Goal: Task Accomplishment & Management: Complete application form

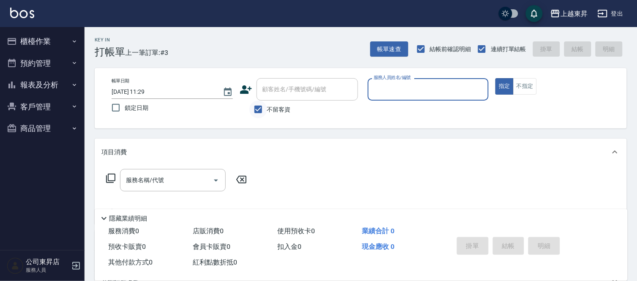
click at [258, 101] on input "不留客資" at bounding box center [258, 110] width 18 height 18
checkbox input "false"
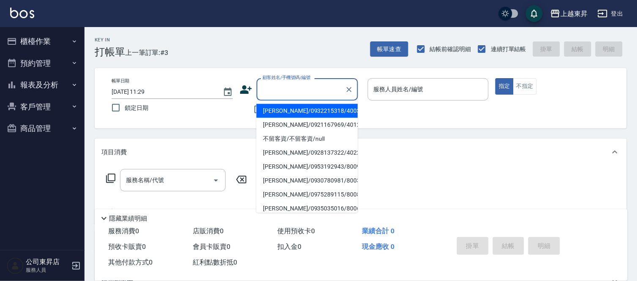
click at [283, 93] on div "顧客姓名/手機號碼/編號 顧客姓名/手機號碼/編號" at bounding box center [306, 89] width 101 height 22
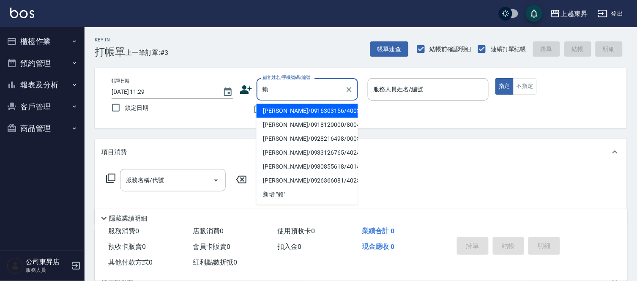
click at [289, 123] on li "[PERSON_NAME]/0918120000/80043" at bounding box center [306, 125] width 101 height 14
type input "[PERSON_NAME]/0918120000/80043"
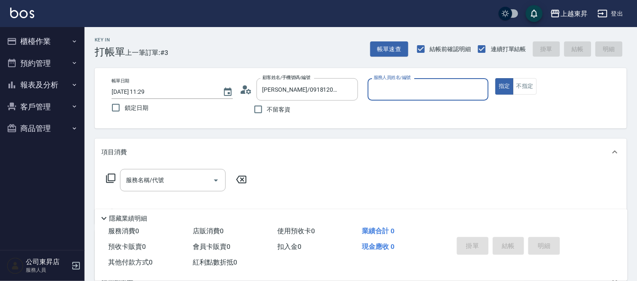
type input "[PERSON_NAME]-08"
click at [139, 184] on div "服務名稱/代號 服務名稱/代號" at bounding box center [173, 180] width 106 height 22
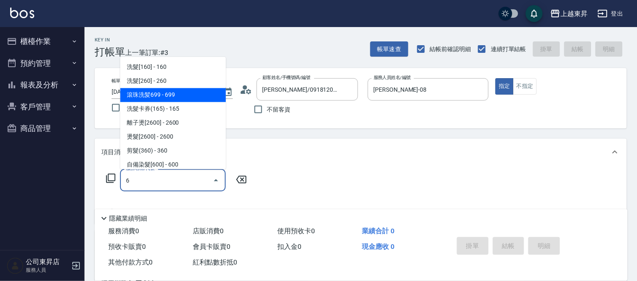
click at [182, 96] on span "滾珠洗髪699 - 699" at bounding box center [173, 95] width 106 height 14
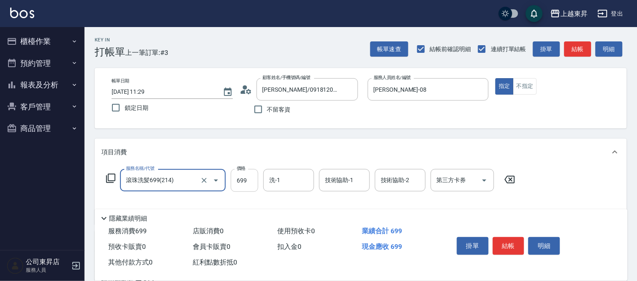
type input "滾珠洗髪699(214)"
click at [241, 183] on input "699" at bounding box center [244, 180] width 27 height 23
type input "700"
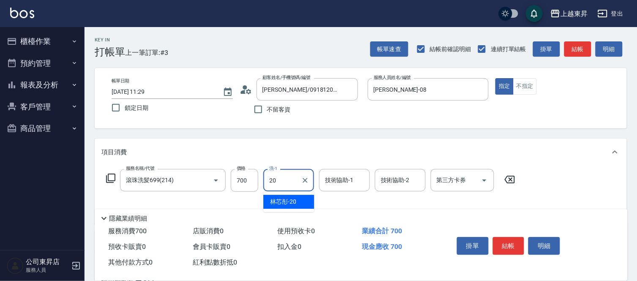
type input "林芯彤-20"
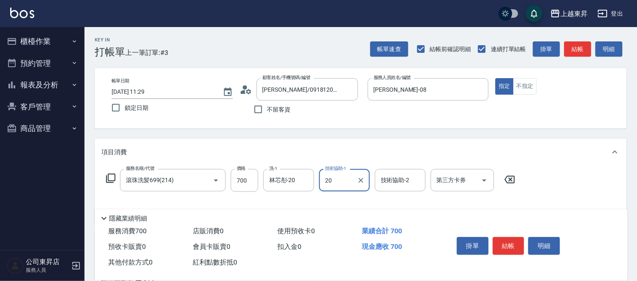
type input "林芯彤-20"
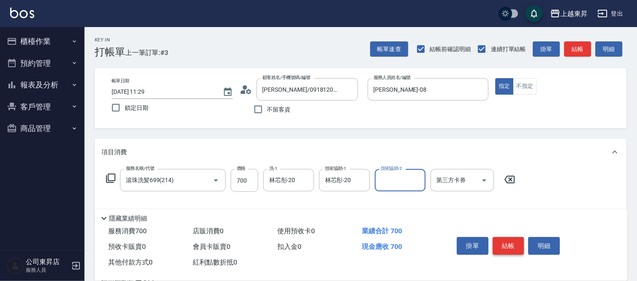
click at [501, 237] on button "結帳" at bounding box center [509, 246] width 32 height 18
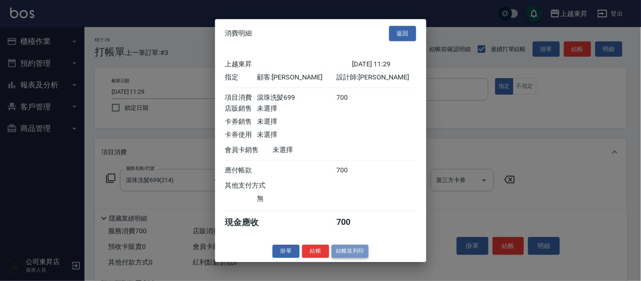
click at [350, 258] on button "結帳並列印" at bounding box center [350, 251] width 37 height 13
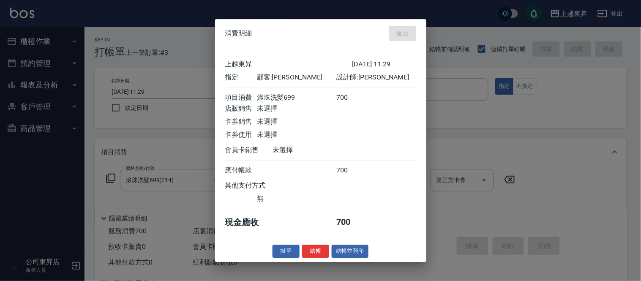
type input "[DATE] 14:38"
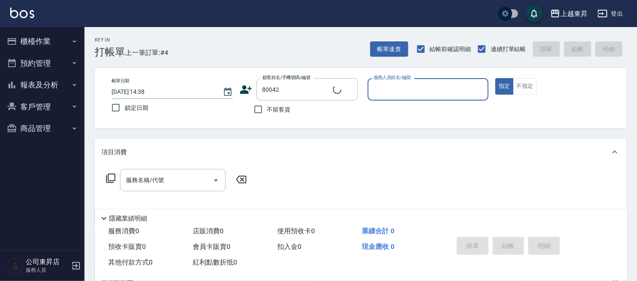
type input "[PERSON_NAME]/0955057233/80042"
type input "[PERSON_NAME]-08"
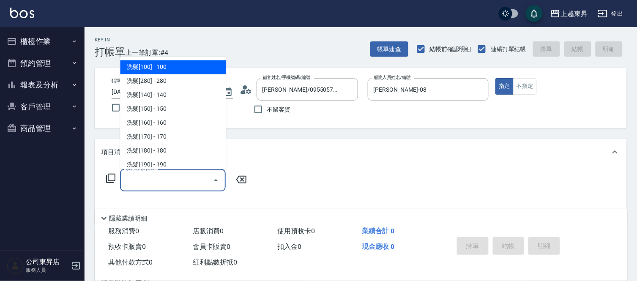
click at [189, 184] on input "服務名稱/代號" at bounding box center [166, 180] width 85 height 15
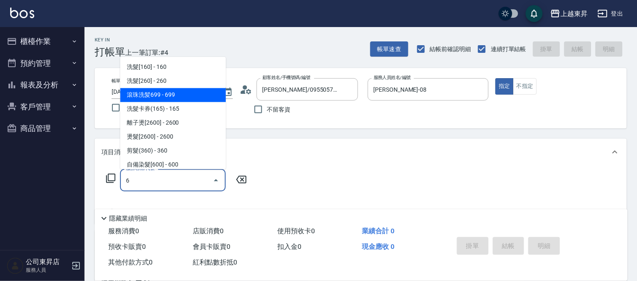
click at [184, 96] on span "滾珠洗髪699 - 699" at bounding box center [173, 95] width 106 height 14
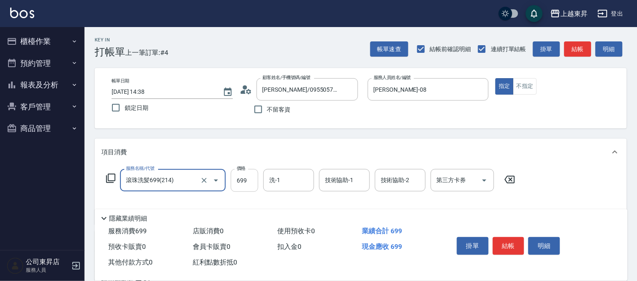
type input "滾珠洗髪699(214)"
click at [235, 177] on input "699" at bounding box center [244, 180] width 27 height 23
type input "700"
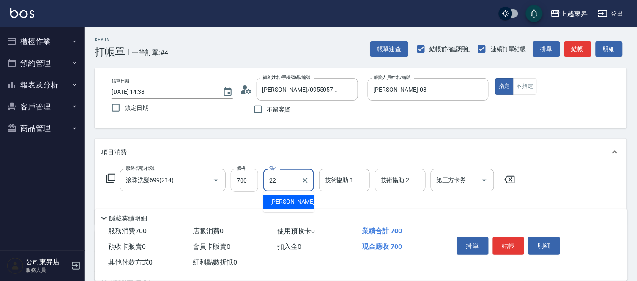
type input "[PERSON_NAME]-22"
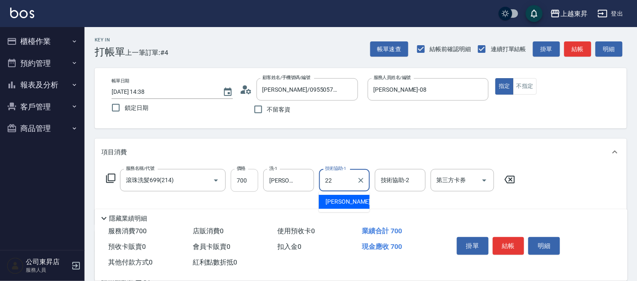
type input "[PERSON_NAME]-22"
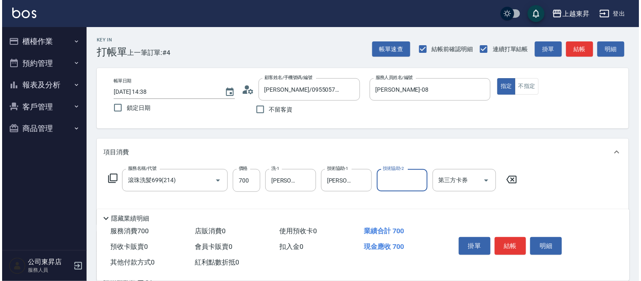
scroll to position [94, 0]
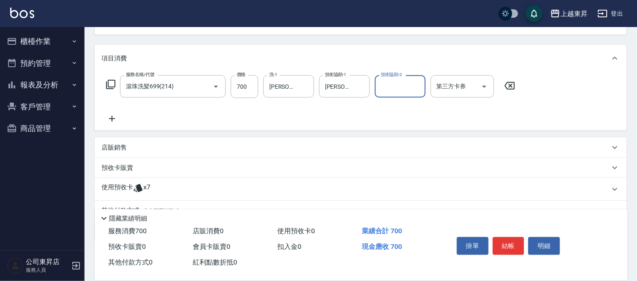
click at [119, 115] on icon at bounding box center [111, 119] width 21 height 10
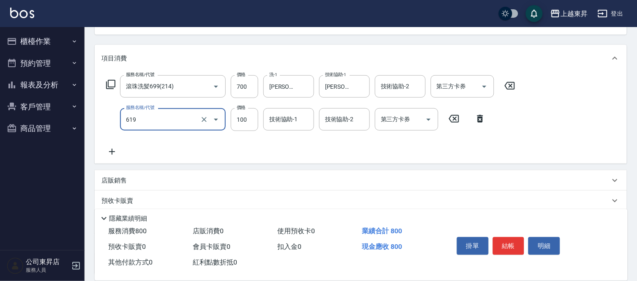
type input "[PERSON_NAME].玻酸.晶膜.水療(619)"
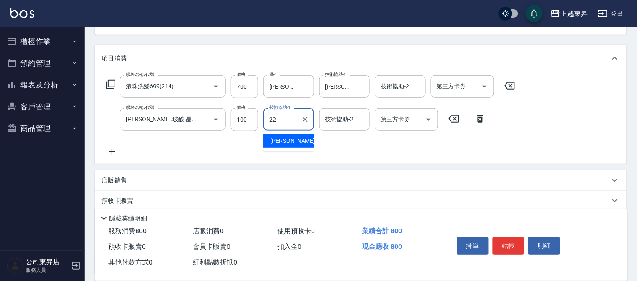
type input "[PERSON_NAME]-22"
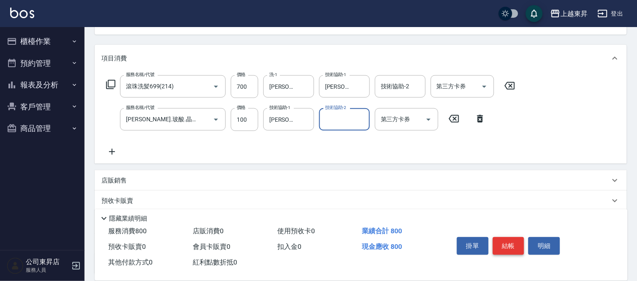
click at [512, 237] on button "結帳" at bounding box center [509, 246] width 32 height 18
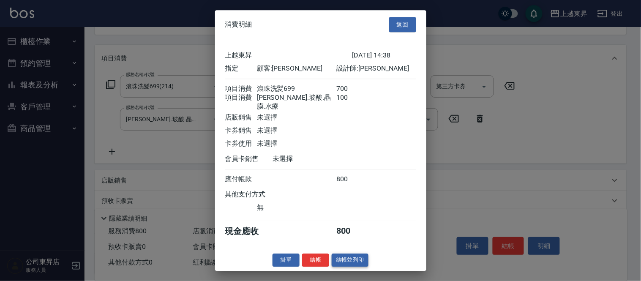
click at [350, 261] on button "結帳並列印" at bounding box center [350, 260] width 37 height 13
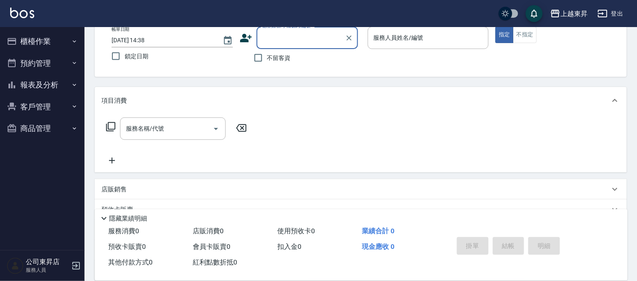
scroll to position [35, 0]
